Goal: Transaction & Acquisition: Purchase product/service

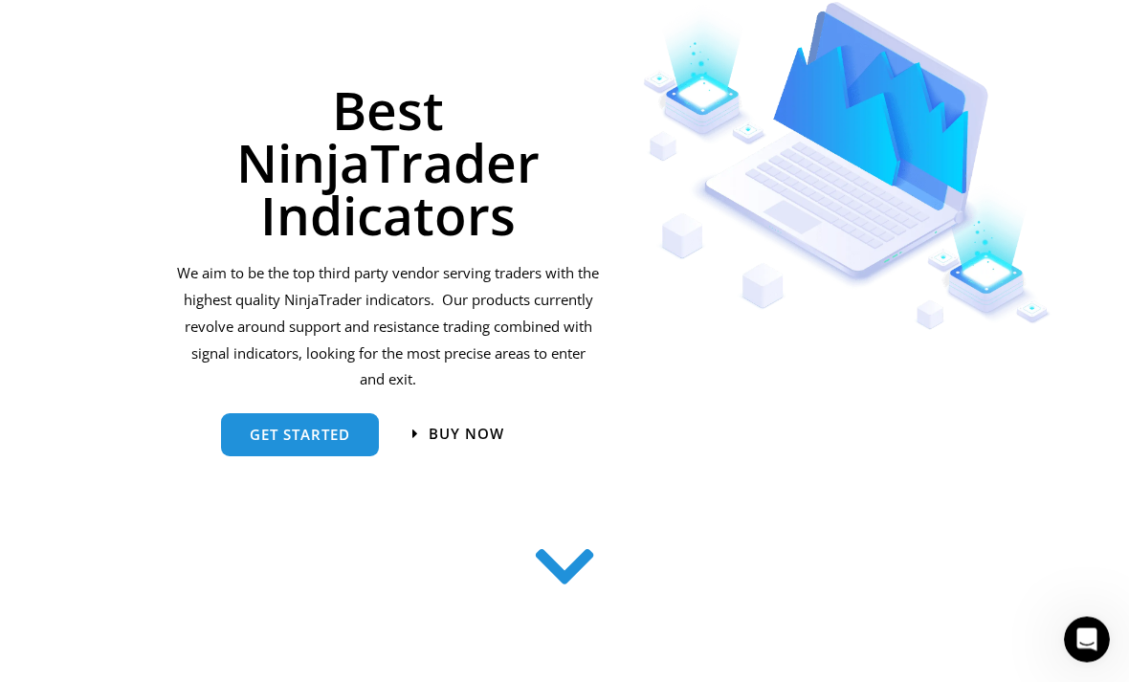
scroll to position [104, 0]
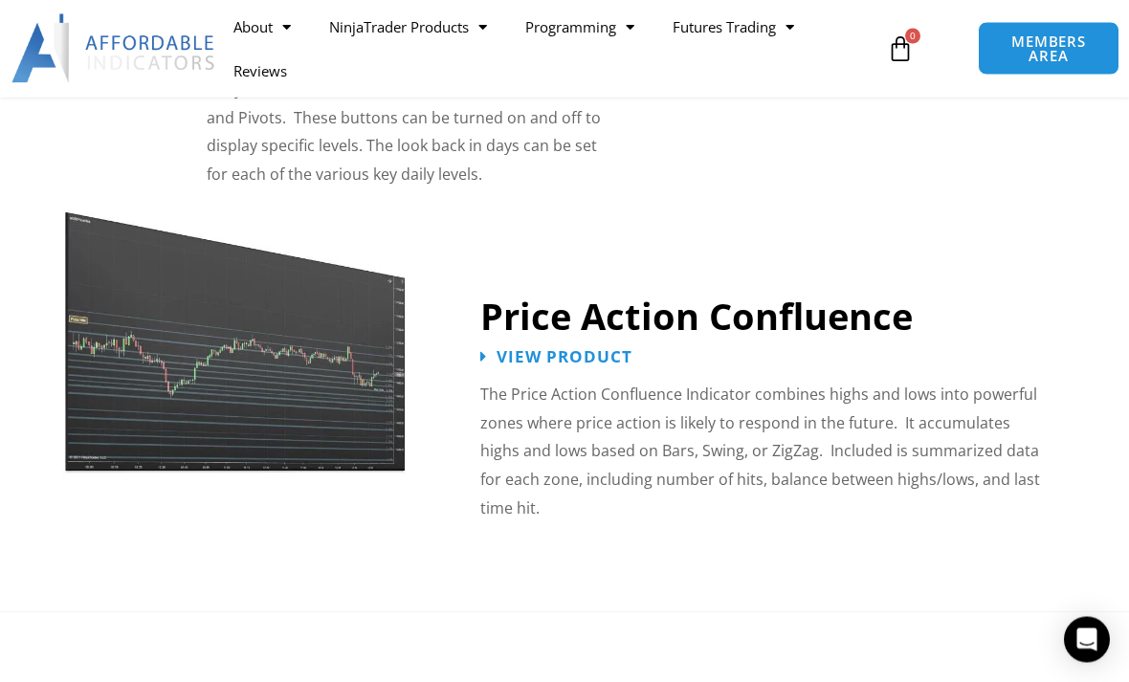
scroll to position [2494, 0]
click at [556, 348] on span "View Product" at bounding box center [564, 356] width 136 height 16
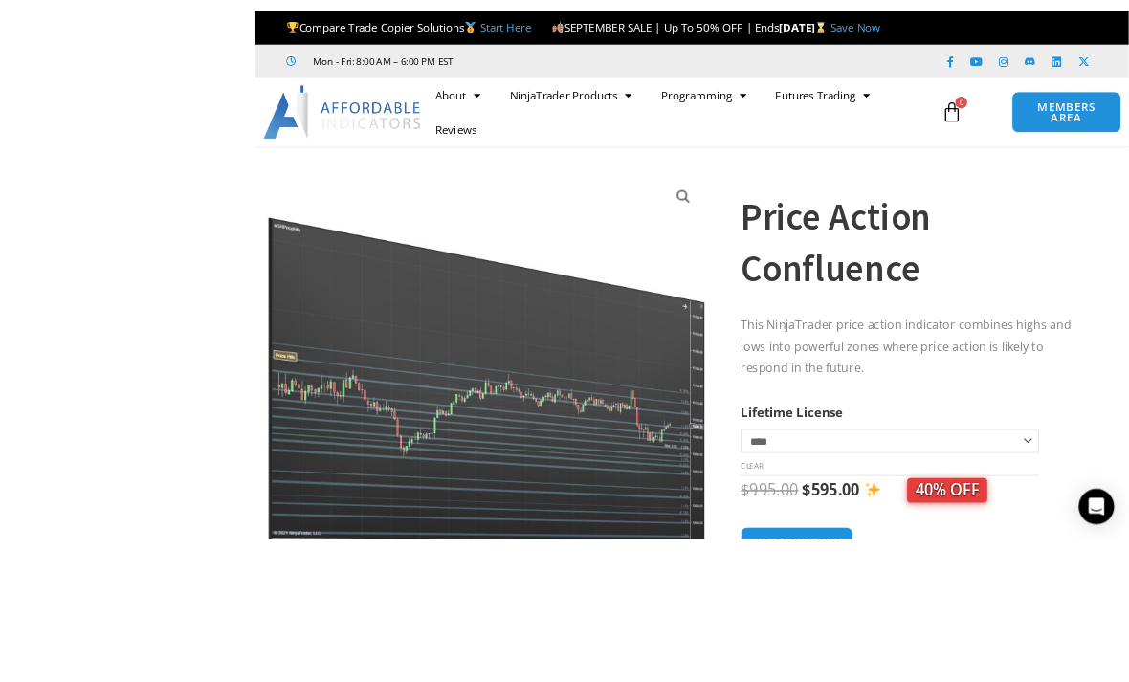
scroll to position [129, 0]
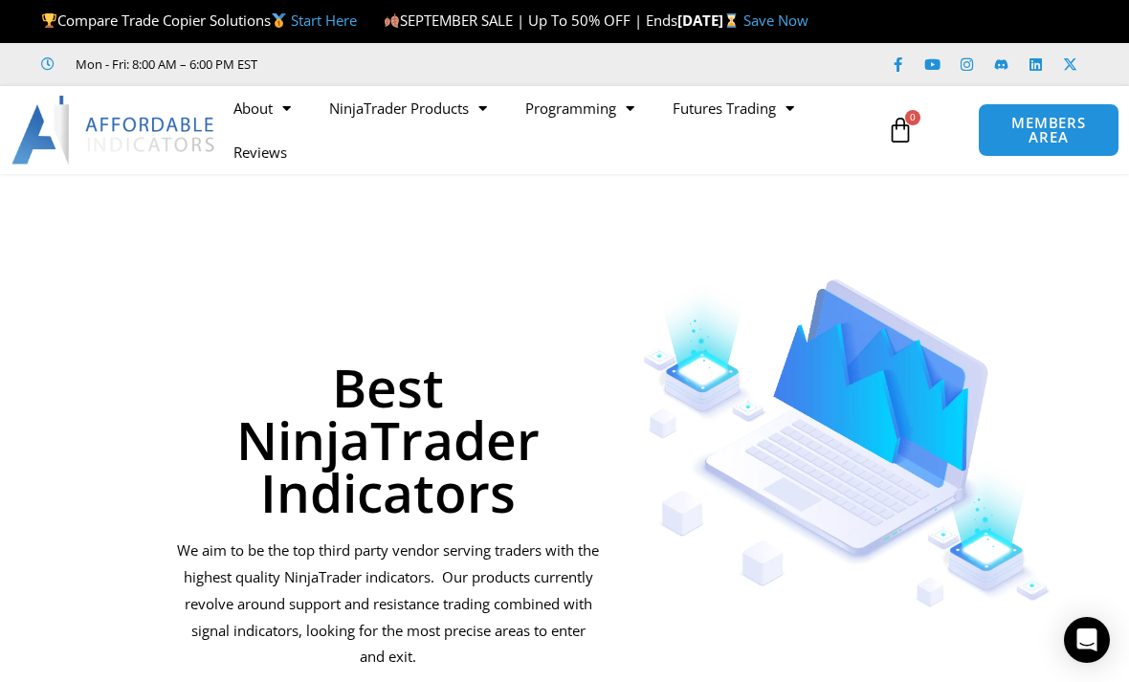
click at [456, 130] on link "NinjaTrader Products" at bounding box center [408, 108] width 196 height 44
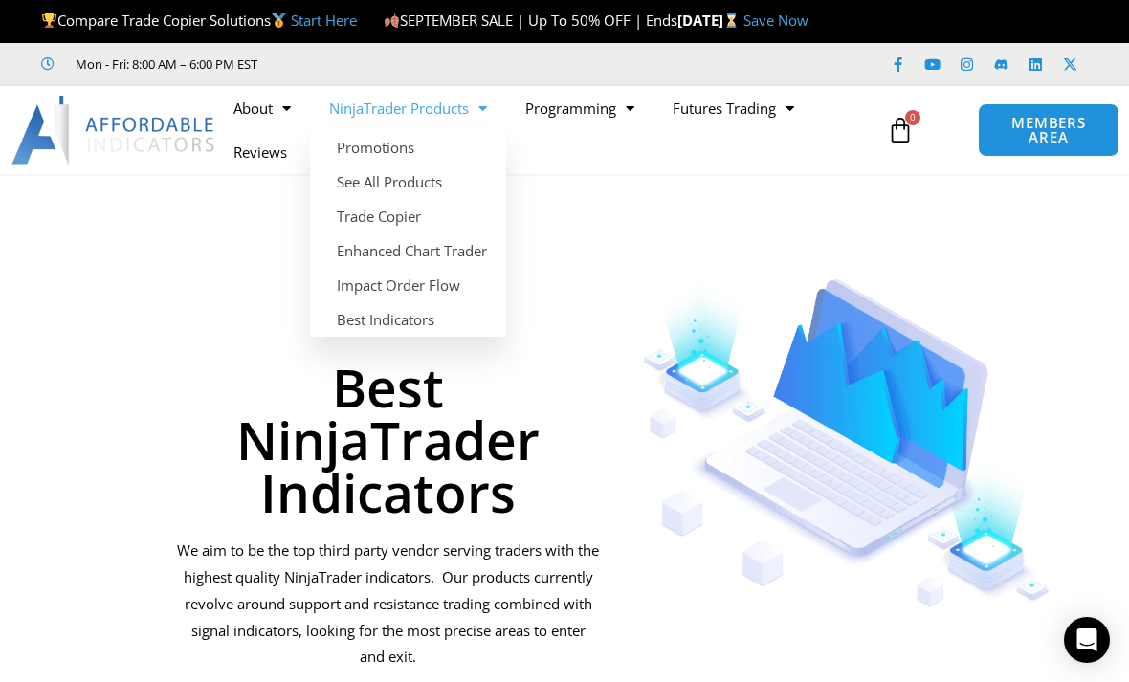
click at [415, 199] on link "See All Products" at bounding box center [408, 182] width 196 height 34
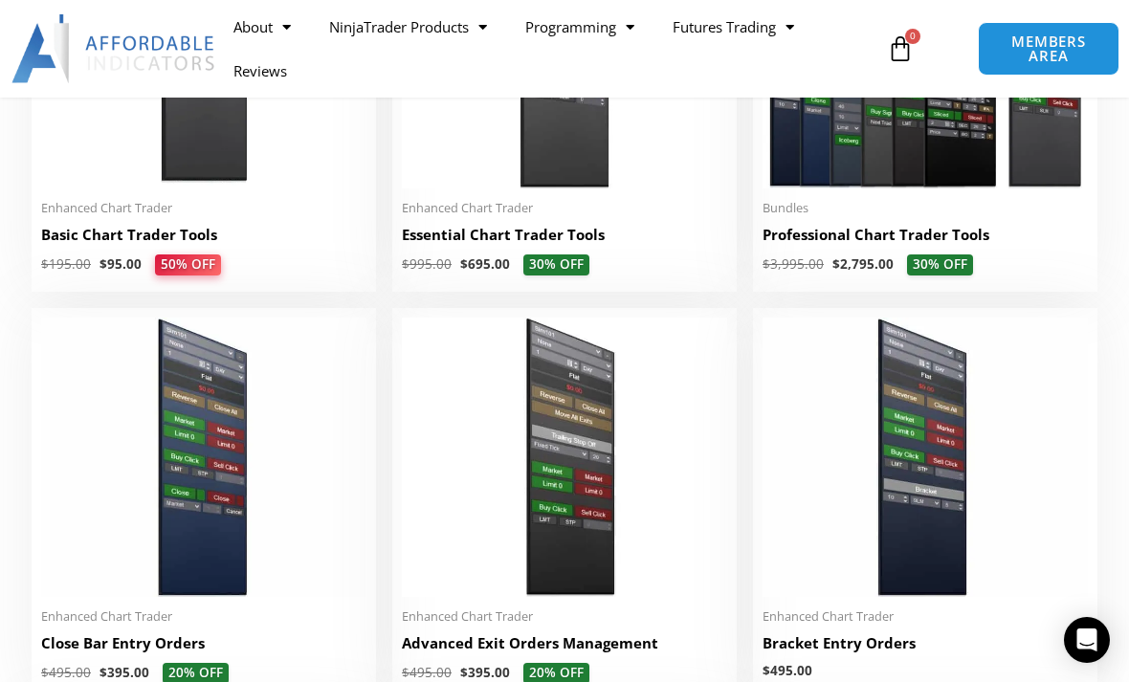
scroll to position [1111, 0]
